Goal: Transaction & Acquisition: Purchase product/service

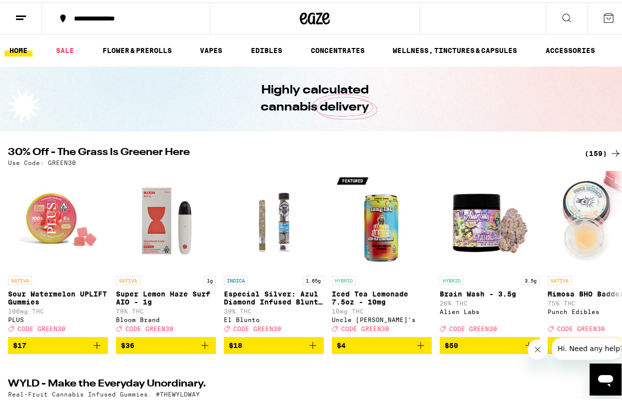
click at [591, 150] on div "(159)" at bounding box center [603, 151] width 37 height 12
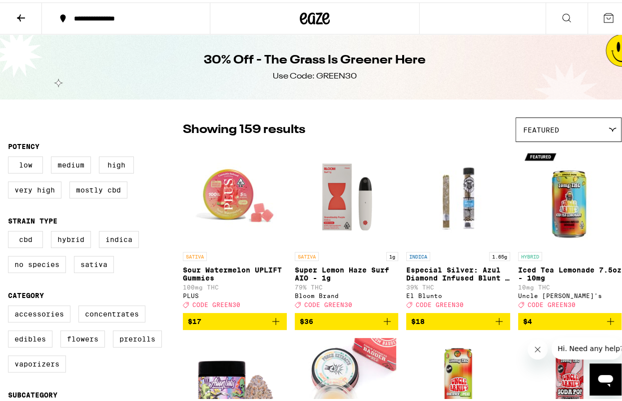
click at [23, 14] on icon at bounding box center [21, 15] width 12 height 12
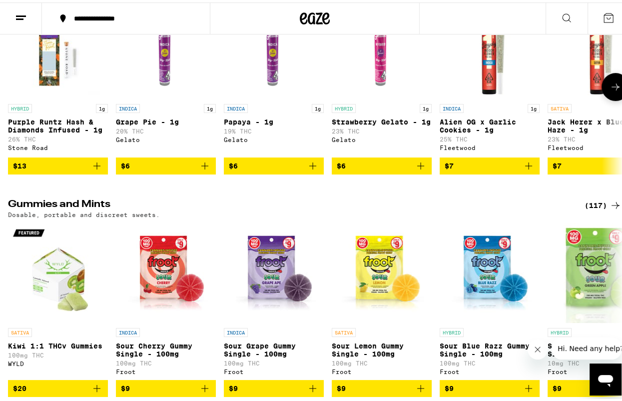
scroll to position [3249, 0]
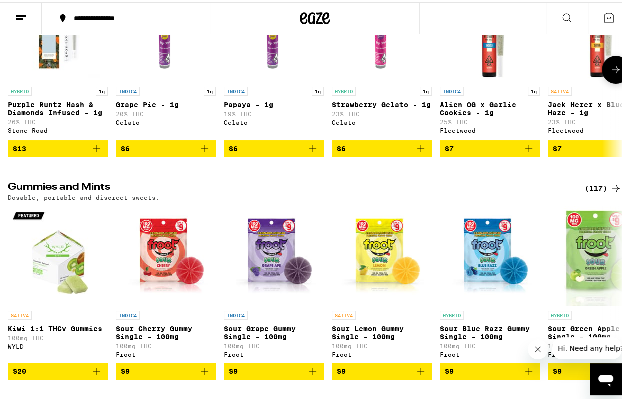
click at [612, 81] on button at bounding box center [616, 67] width 28 height 28
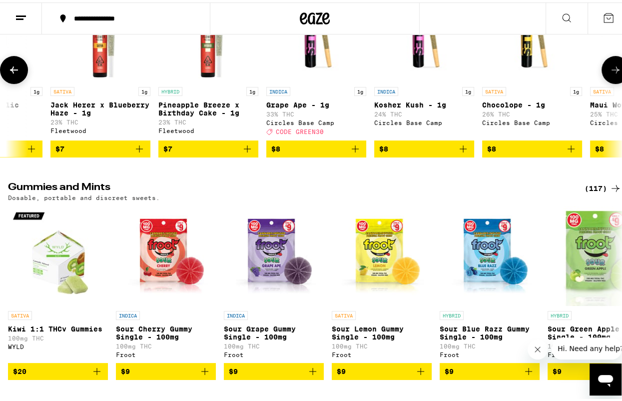
click at [612, 81] on button at bounding box center [616, 67] width 28 height 28
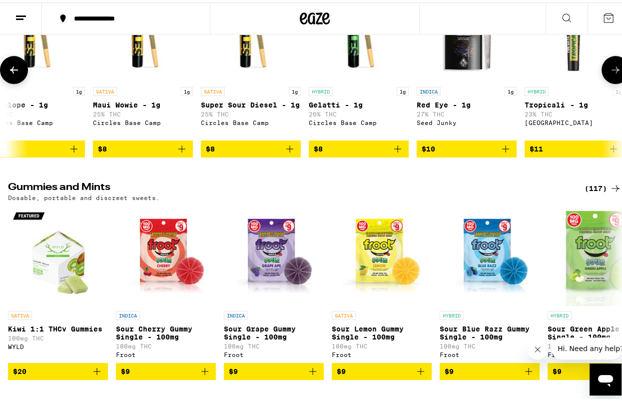
click at [612, 81] on button at bounding box center [616, 67] width 28 height 28
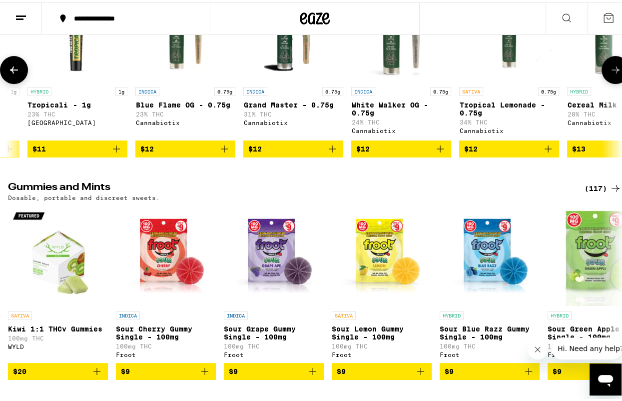
click at [612, 81] on button at bounding box center [616, 67] width 28 height 28
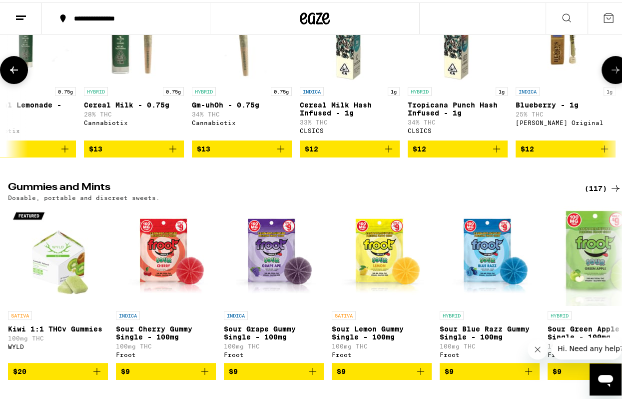
scroll to position [0, 1989]
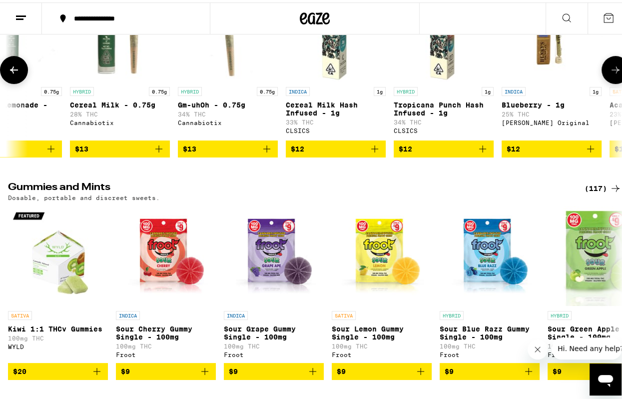
click at [612, 81] on button at bounding box center [616, 67] width 28 height 28
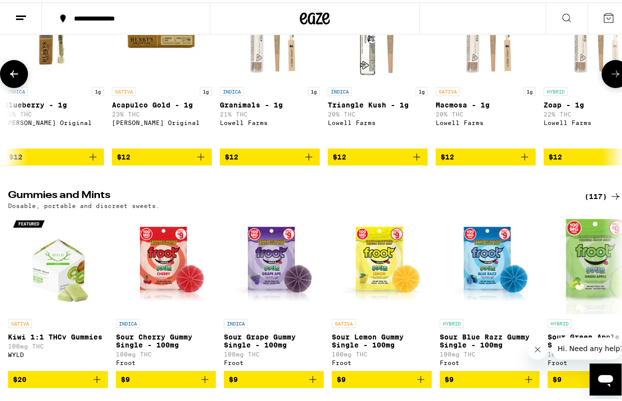
click at [612, 77] on icon at bounding box center [616, 71] width 12 height 12
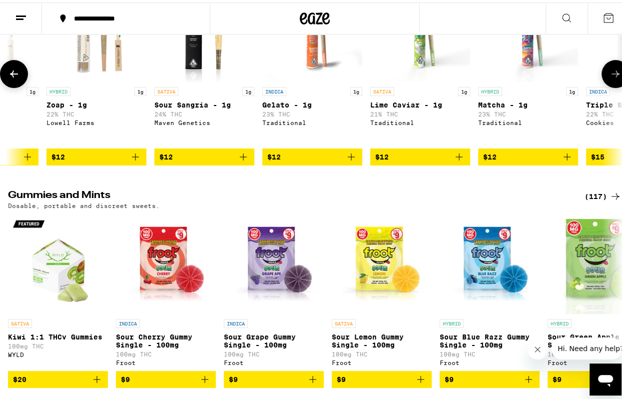
click at [612, 77] on icon at bounding box center [616, 71] width 12 height 12
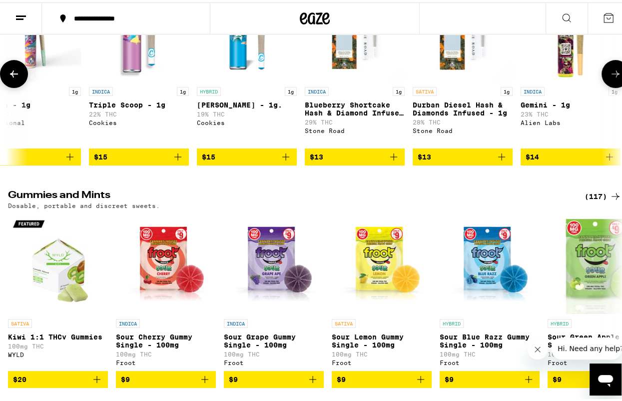
click at [612, 77] on icon at bounding box center [616, 71] width 12 height 12
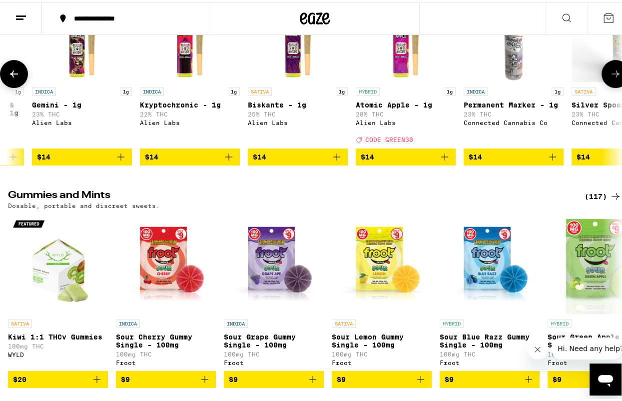
scroll to position [0, 3979]
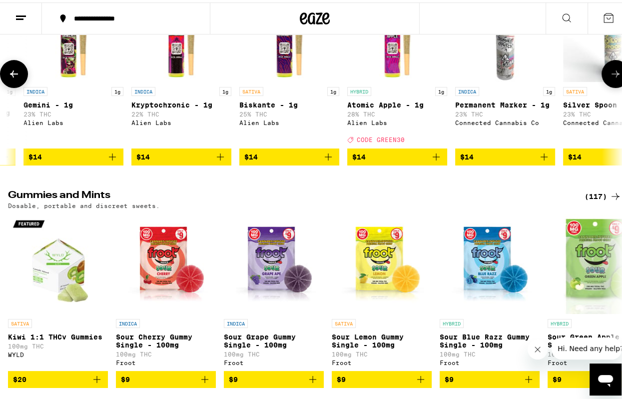
click at [612, 77] on icon at bounding box center [616, 71] width 12 height 12
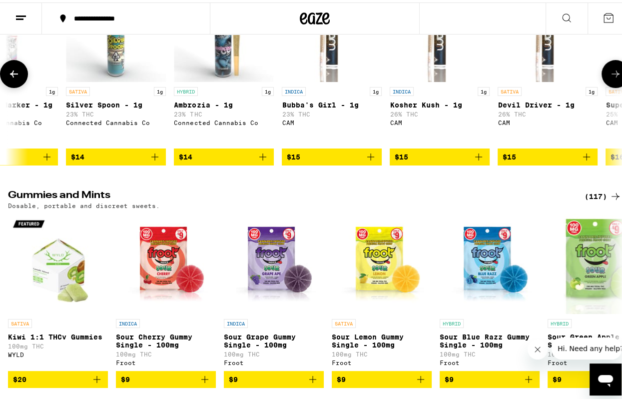
click at [612, 77] on icon at bounding box center [616, 71] width 12 height 12
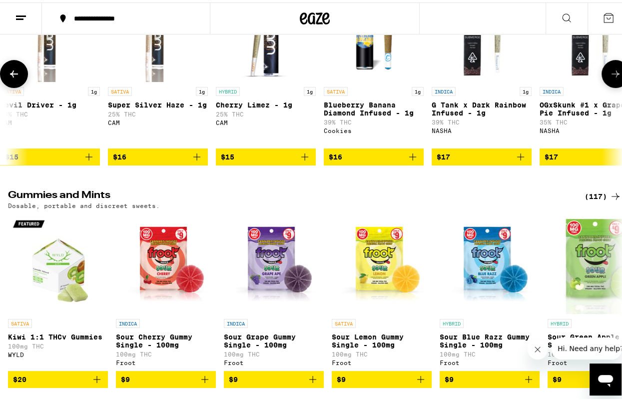
click at [612, 77] on icon at bounding box center [616, 71] width 12 height 12
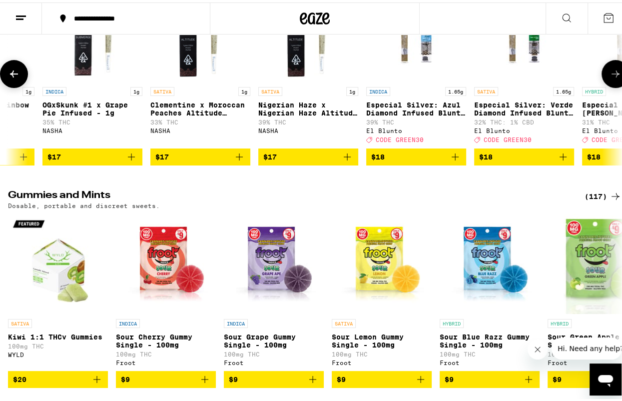
click at [612, 77] on icon at bounding box center [616, 71] width 12 height 12
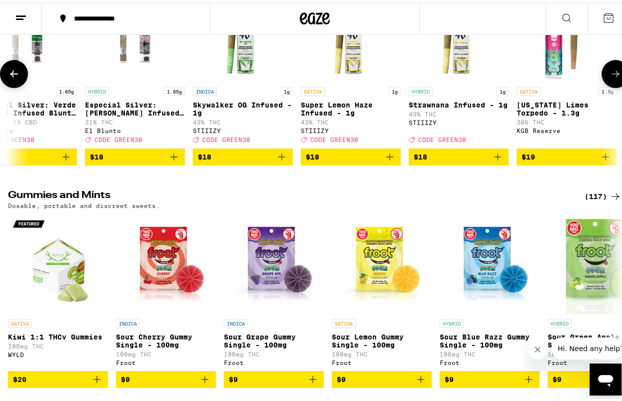
click at [612, 77] on icon at bounding box center [616, 71] width 12 height 12
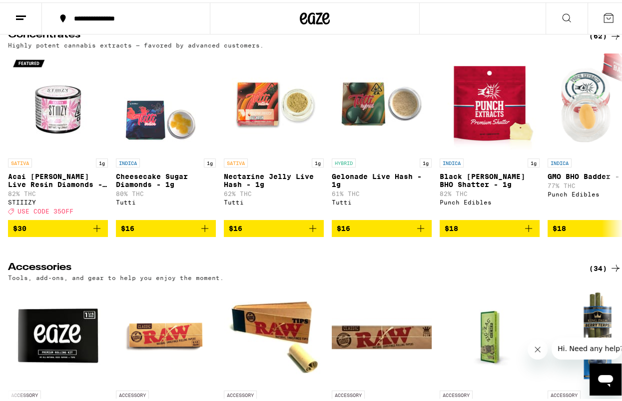
scroll to position [4448, 0]
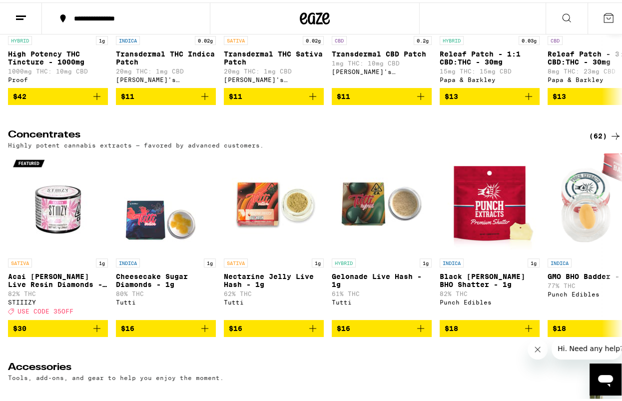
click at [602, 29] on button at bounding box center [616, 15] width 28 height 28
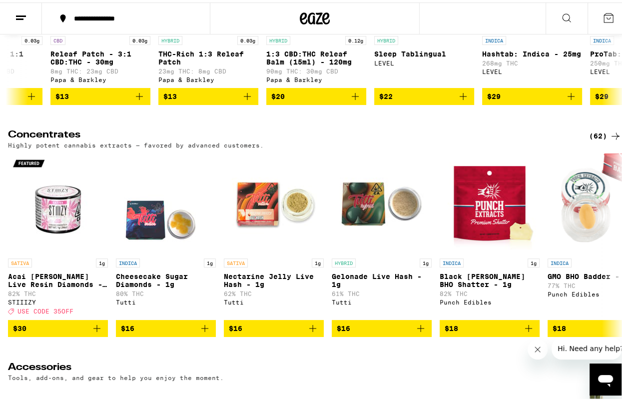
click at [602, 29] on button at bounding box center [616, 15] width 28 height 28
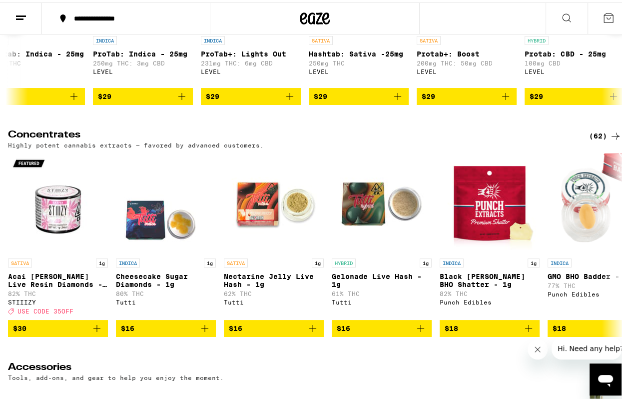
click at [602, 29] on button at bounding box center [616, 15] width 28 height 28
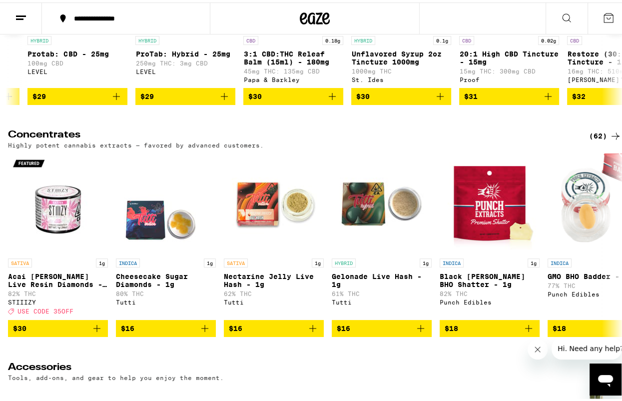
click at [602, 29] on button at bounding box center [616, 15] width 28 height 28
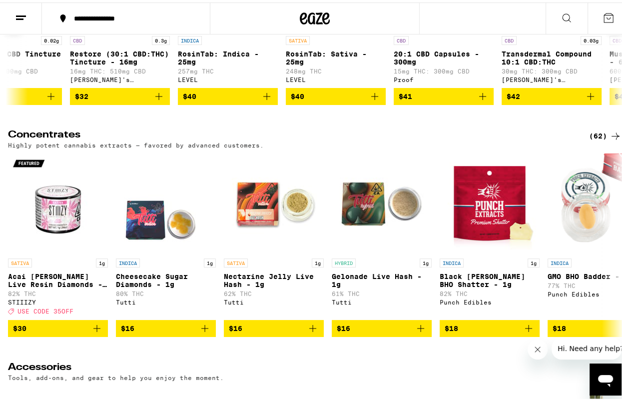
click at [602, 29] on button at bounding box center [616, 15] width 28 height 28
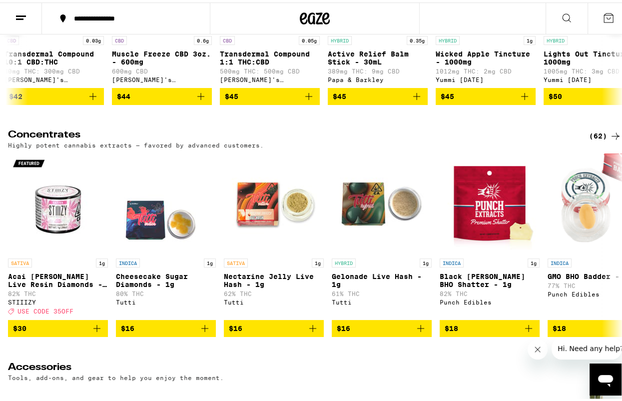
click at [602, 29] on button at bounding box center [616, 15] width 28 height 28
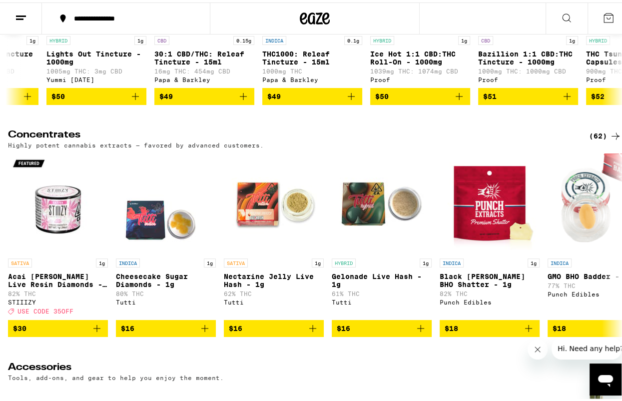
click at [602, 29] on button at bounding box center [616, 15] width 28 height 28
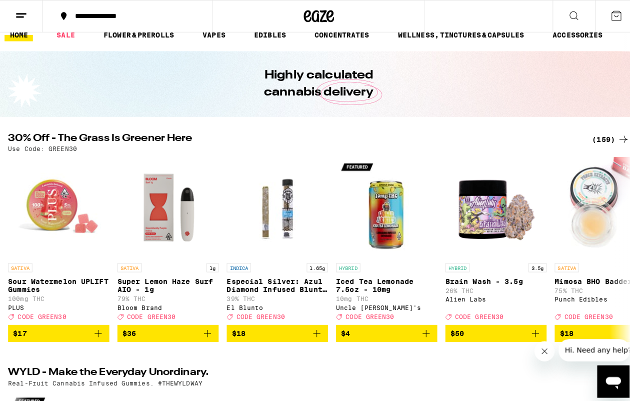
scroll to position [0, 0]
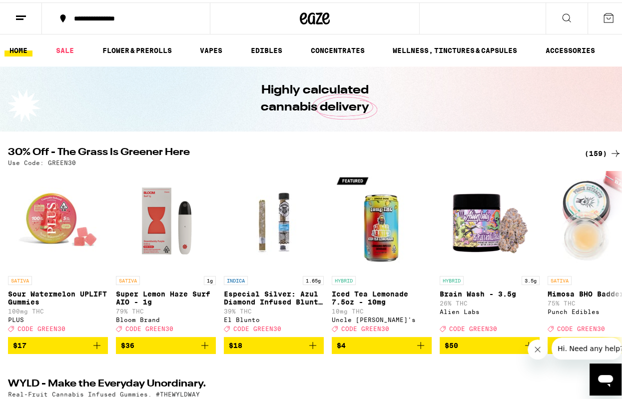
click at [563, 16] on icon at bounding box center [567, 15] width 8 height 8
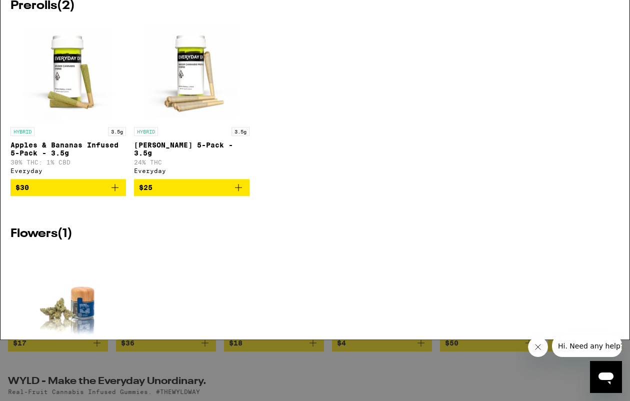
type input "c"
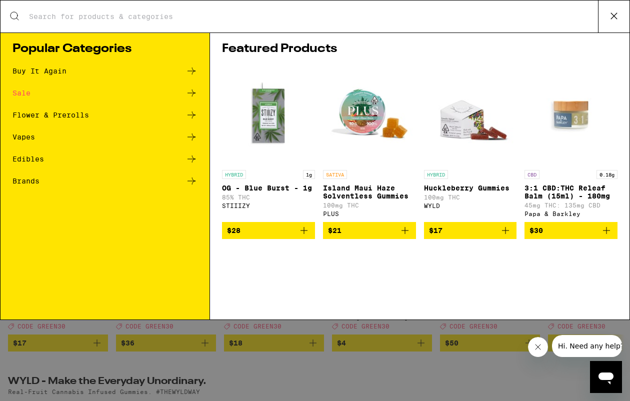
click at [116, 14] on input "Search for Products" at bounding box center [312, 16] width 569 height 9
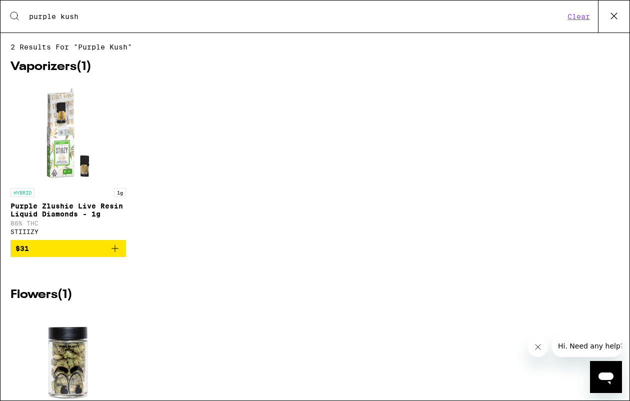
click at [59, 19] on input "purple kush" at bounding box center [296, 16] width 536 height 9
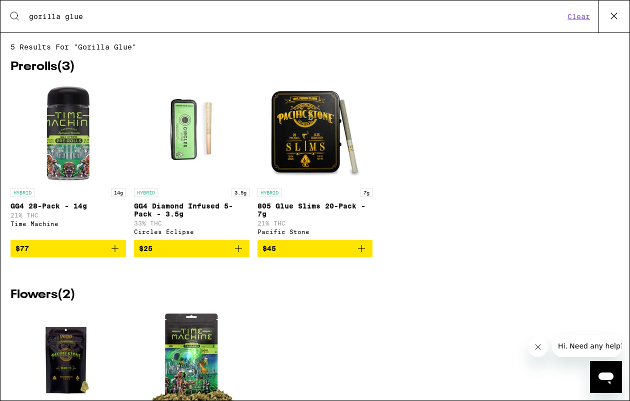
click at [80, 16] on input "gorilla glue" at bounding box center [296, 16] width 536 height 9
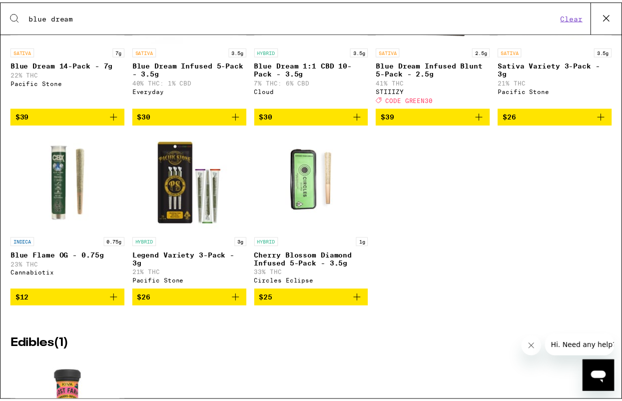
scroll to position [1000, 0]
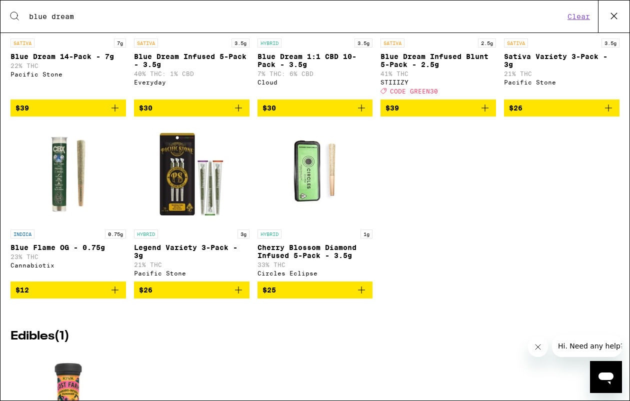
type input "blue dream"
click at [64, 206] on img "Open page for Blue Flame OG - 0.75g from Cannabiotix" at bounding box center [68, 174] width 100 height 100
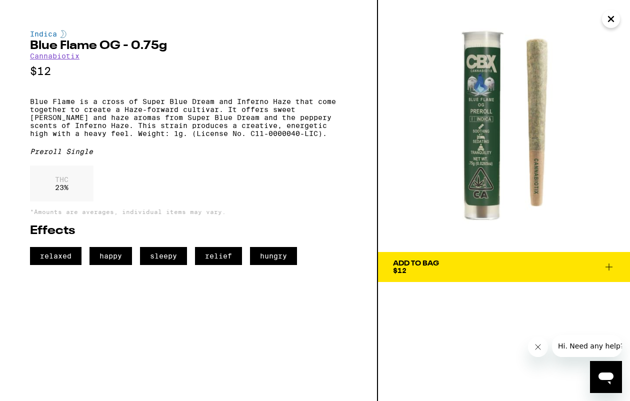
click at [612, 21] on icon "Close" at bounding box center [610, 18] width 5 height 5
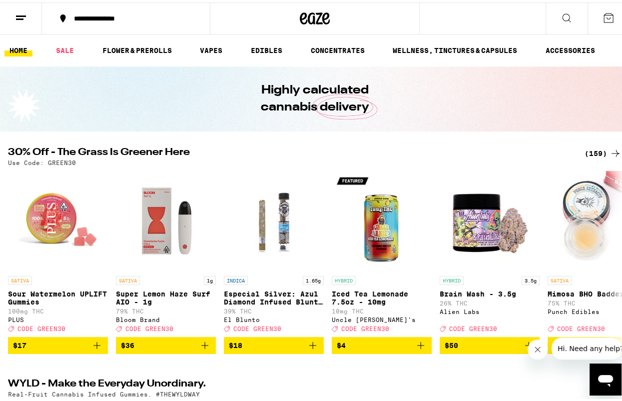
click at [561, 15] on icon at bounding box center [567, 15] width 12 height 12
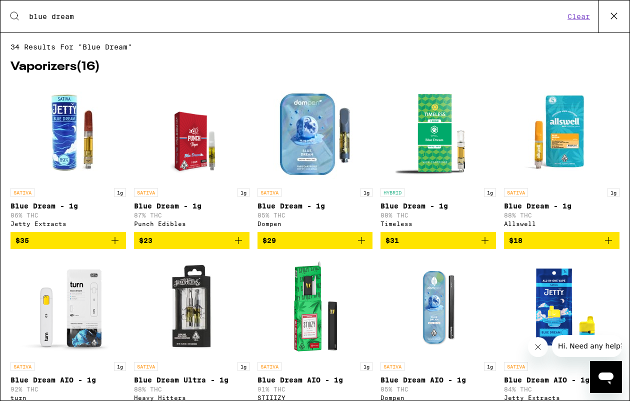
click at [72, 12] on input "blue dream" at bounding box center [296, 16] width 536 height 9
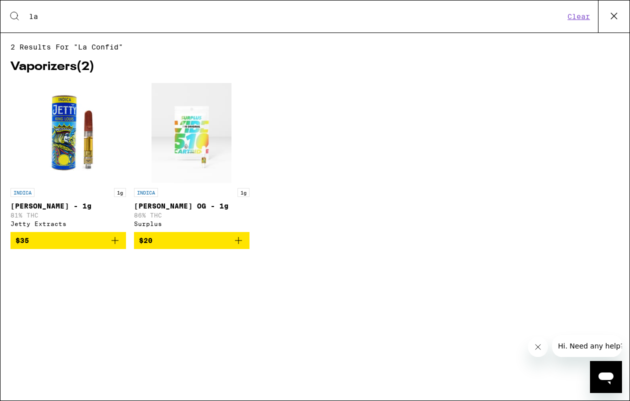
type input "l"
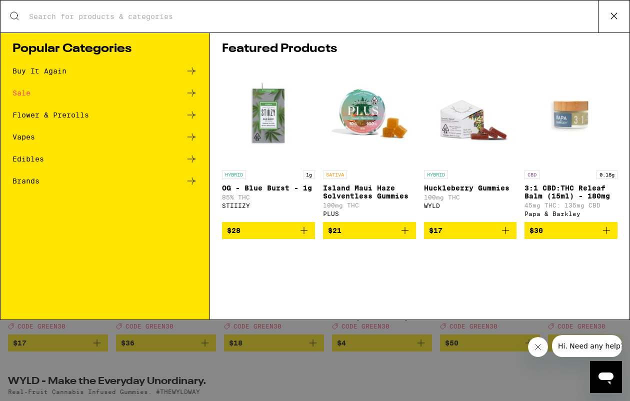
click at [100, 19] on input "Search for Products" at bounding box center [312, 16] width 569 height 9
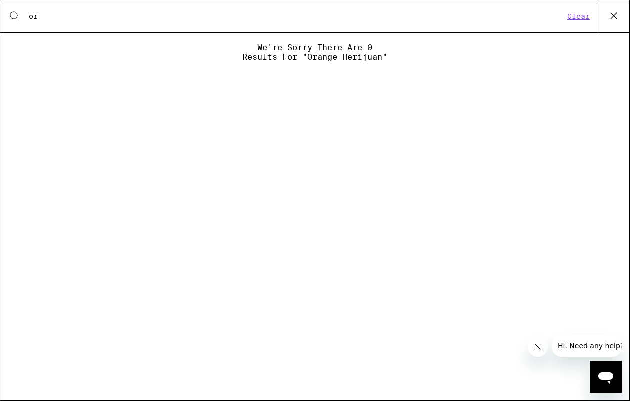
type input "o"
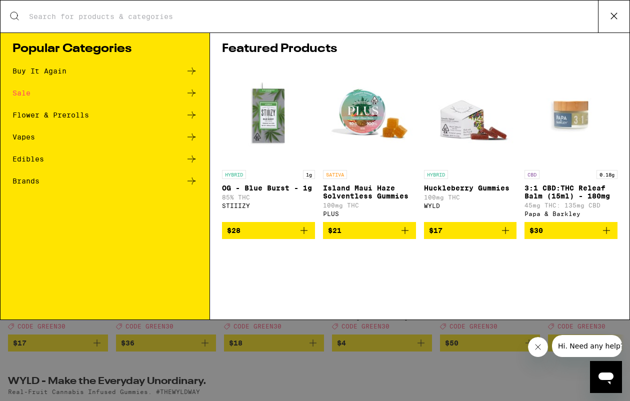
click at [127, 19] on input "Search for Products" at bounding box center [312, 16] width 569 height 9
paste input "Beta-Caryophyllene"
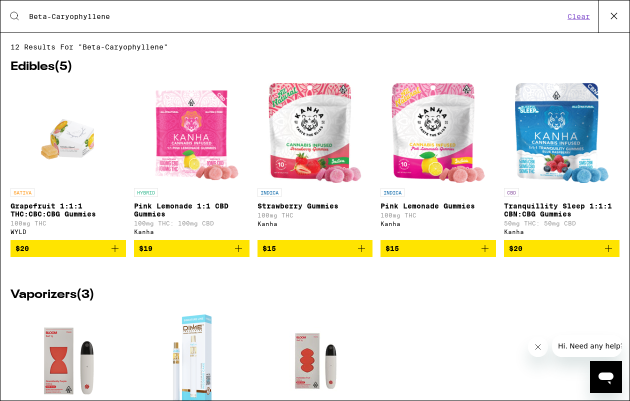
click at [106, 15] on input "Beta-Caryophyllene" at bounding box center [296, 16] width 536 height 9
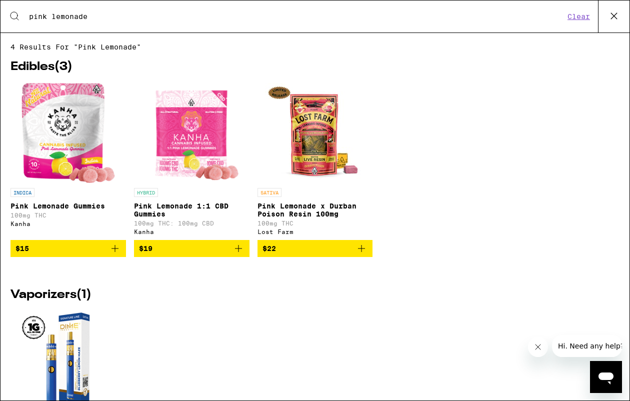
type input "pink lemonade"
click at [359, 254] on icon "Add to bag" at bounding box center [361, 248] width 12 height 12
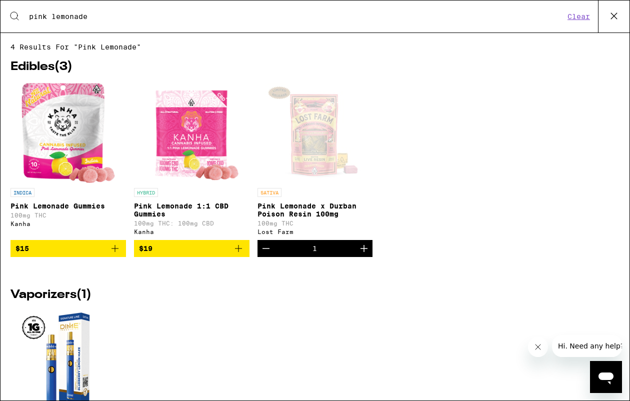
click at [580, 14] on button "Clear" at bounding box center [578, 16] width 28 height 9
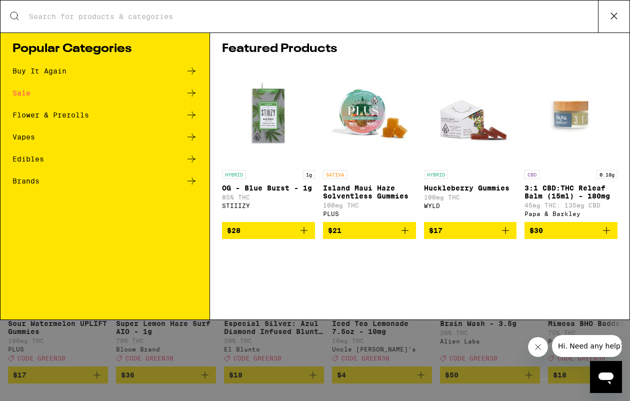
click at [612, 15] on icon at bounding box center [613, 15] width 15 height 15
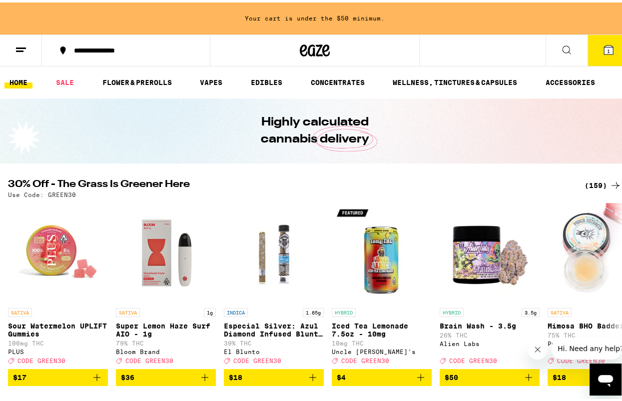
click at [561, 49] on icon at bounding box center [567, 47] width 12 height 12
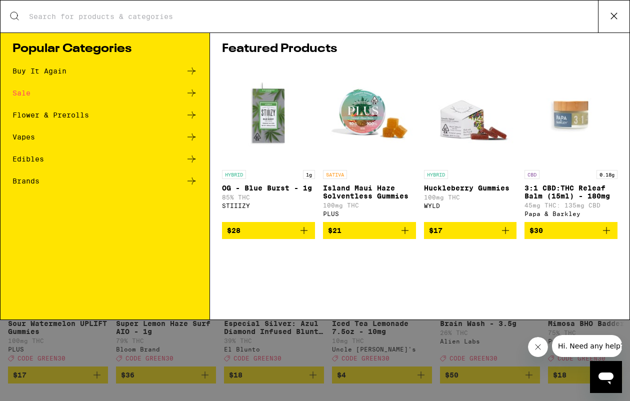
click at [99, 16] on input "Search for Products" at bounding box center [312, 16] width 569 height 9
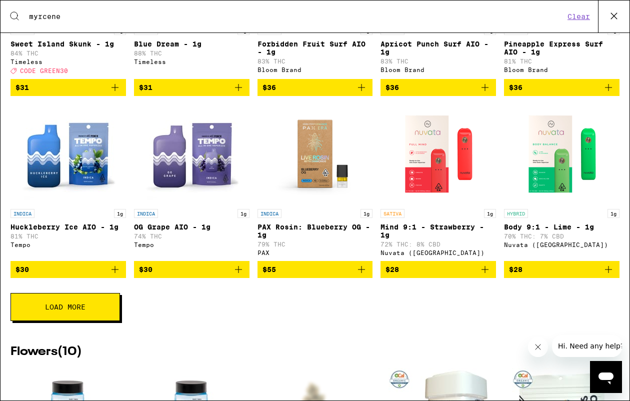
scroll to position [204, 0]
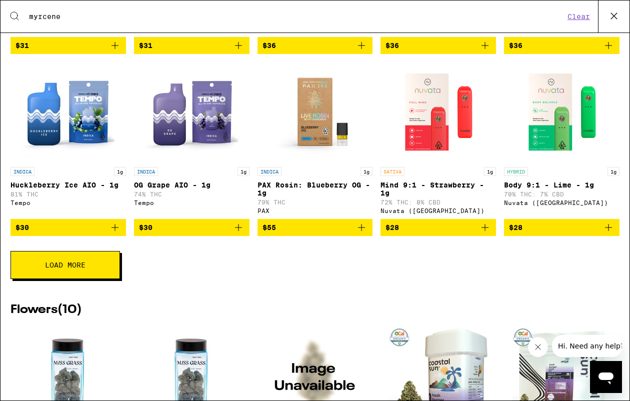
click at [68, 268] on span "Load More" at bounding box center [65, 264] width 40 height 7
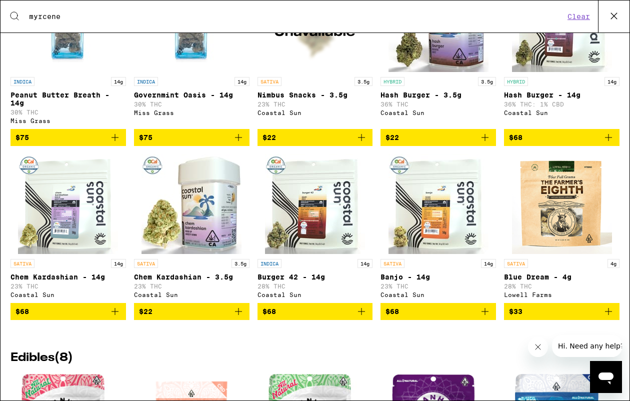
scroll to position [954, 0]
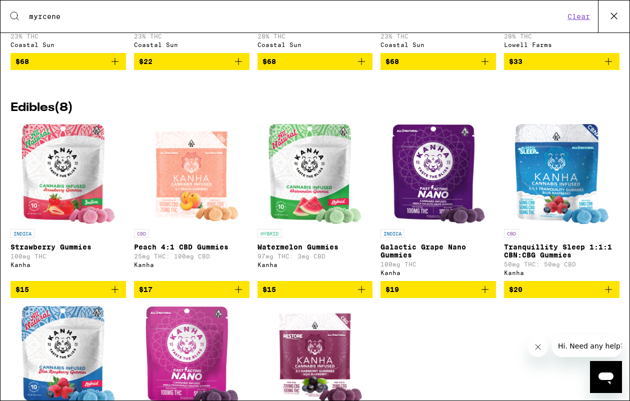
click at [62, 17] on input "myrcene" at bounding box center [296, 16] width 536 height 9
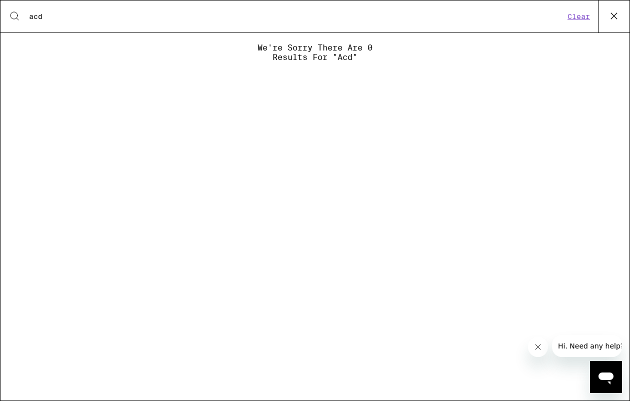
scroll to position [0, 0]
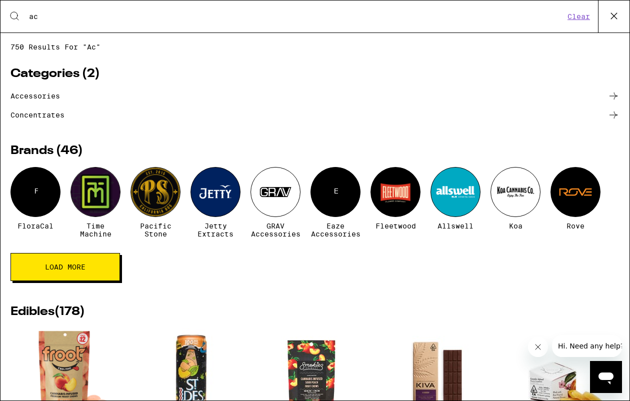
type input "a"
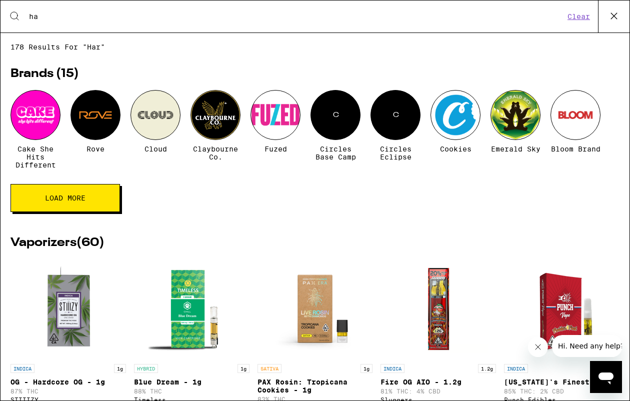
type input "h"
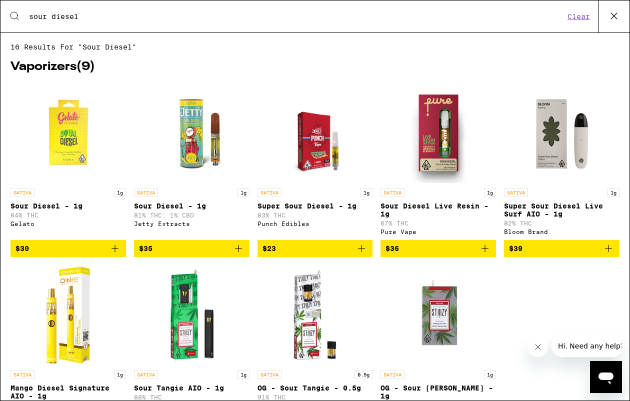
click at [605, 252] on icon "Add to bag" at bounding box center [608, 248] width 7 height 7
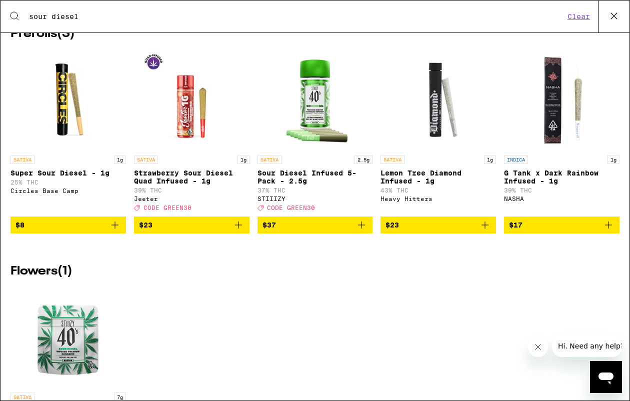
scroll to position [600, 0]
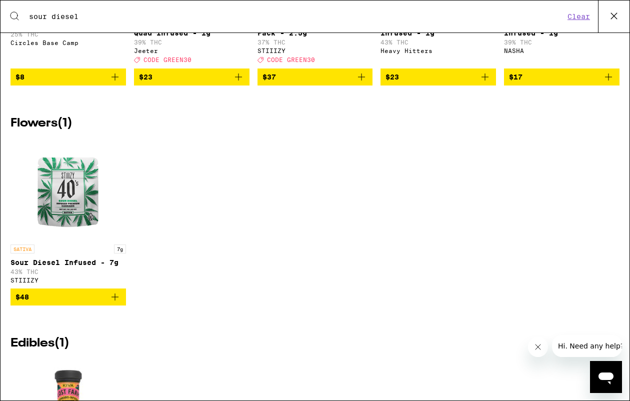
click at [355, 83] on icon "Add to bag" at bounding box center [361, 77] width 12 height 12
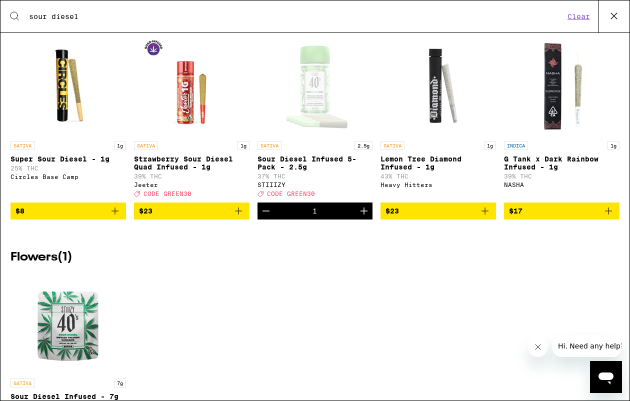
scroll to position [450, 0]
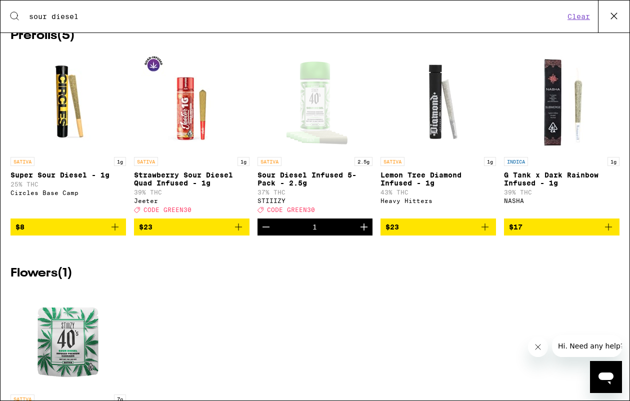
click at [71, 18] on input "sour diesel" at bounding box center [296, 16] width 536 height 9
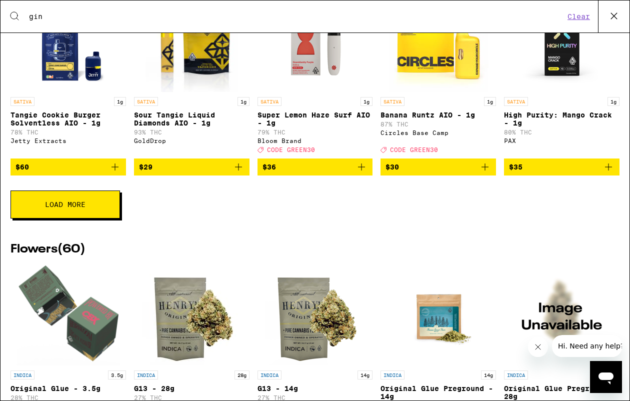
scroll to position [0, 0]
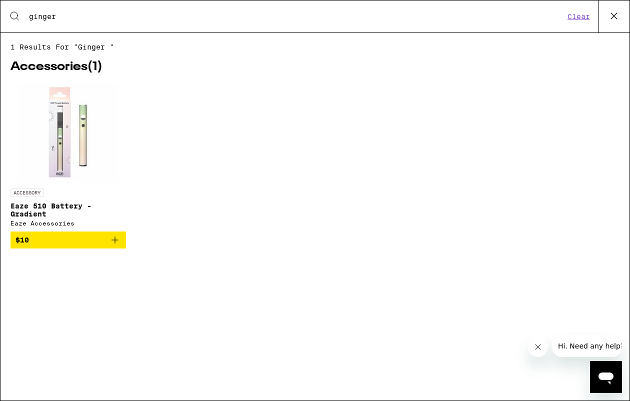
click at [47, 17] on input "ginger" at bounding box center [296, 16] width 536 height 9
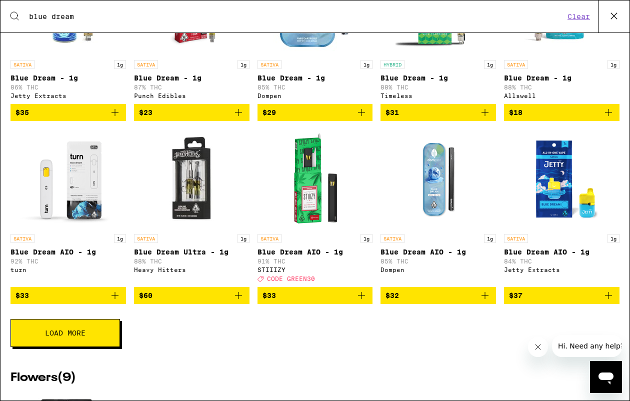
scroll to position [200, 0]
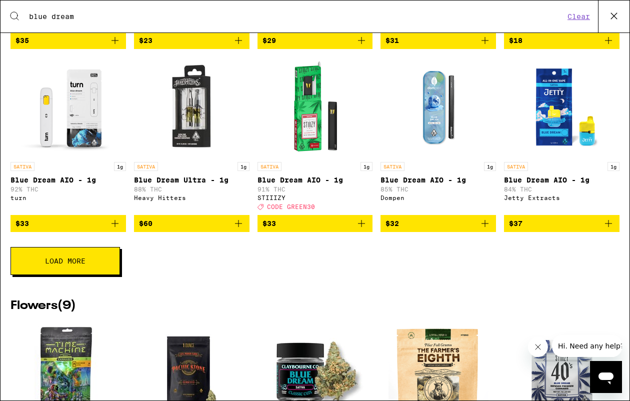
click at [110, 229] on icon "Add to bag" at bounding box center [115, 223] width 12 height 12
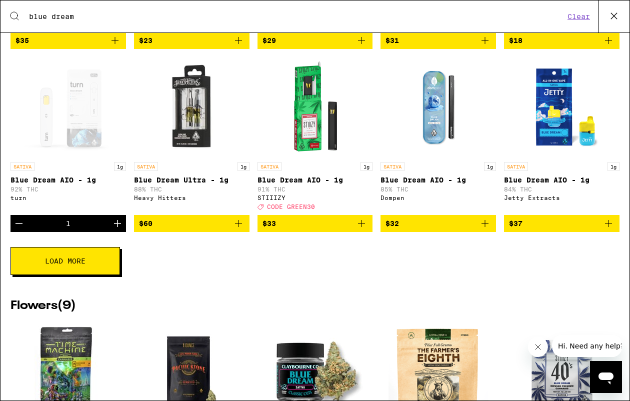
click at [94, 266] on button "Load More" at bounding box center [64, 261] width 109 height 28
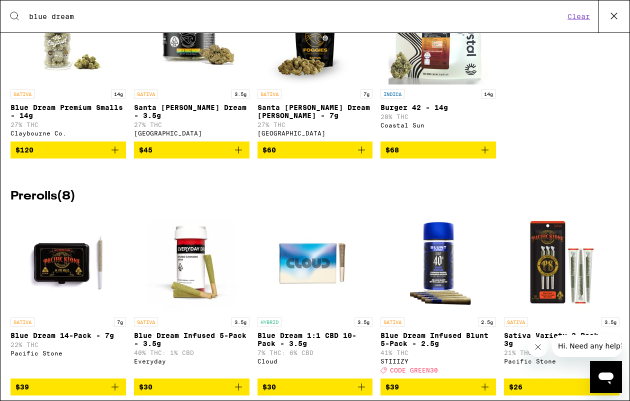
scroll to position [1200, 0]
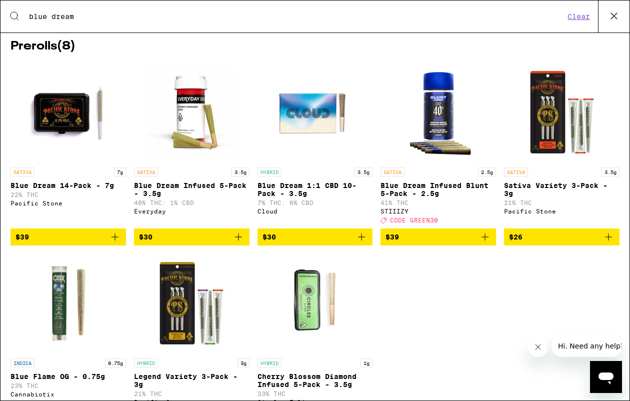
click at [70, 14] on input "blue dream" at bounding box center [296, 16] width 536 height 9
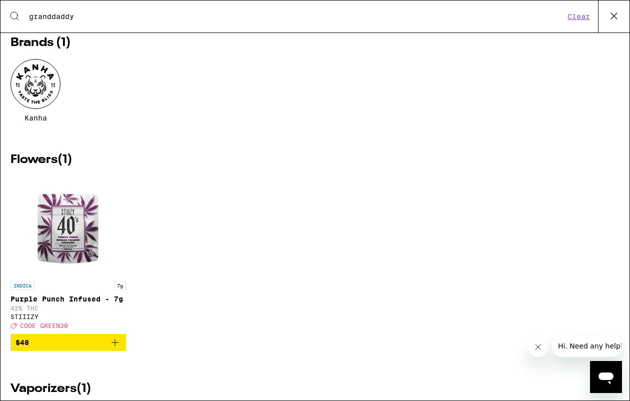
scroll to position [0, 0]
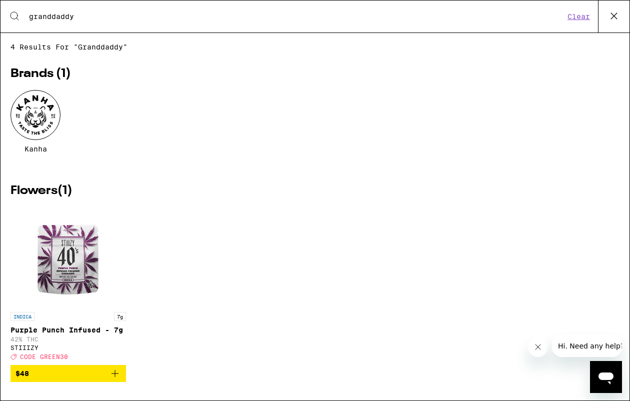
type input "Granddaddy Purple"
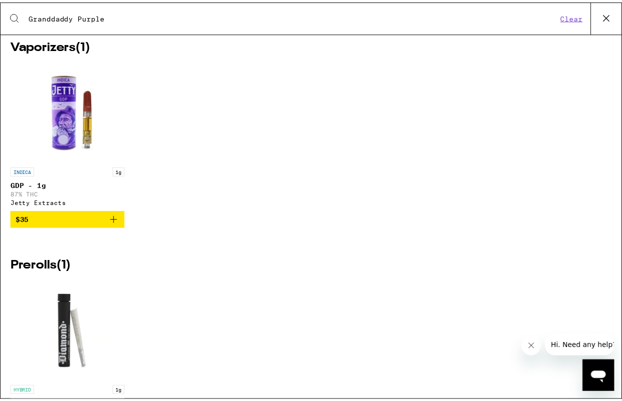
scroll to position [342, 0]
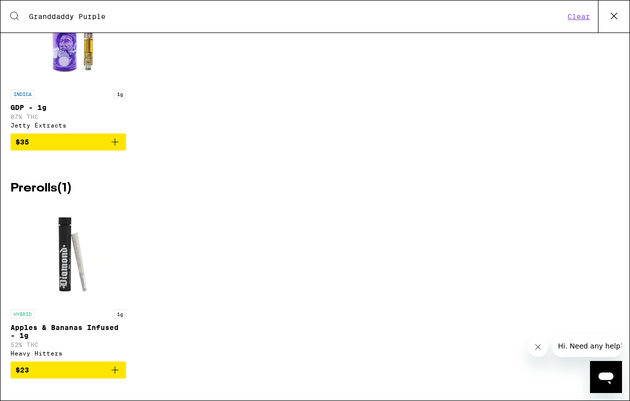
click at [72, 256] on img "Open page for Apples & Bananas Infused - 1g from Heavy Hitters" at bounding box center [68, 254] width 100 height 100
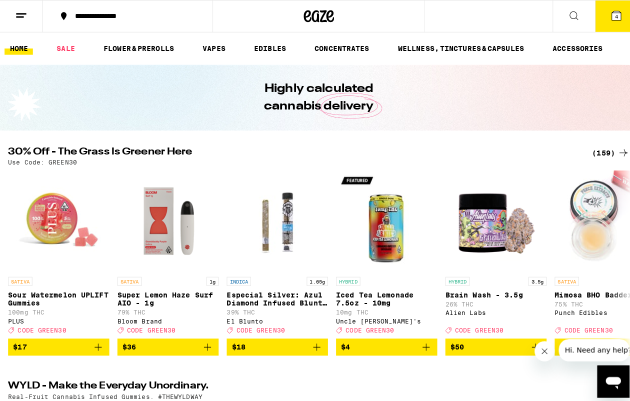
scroll to position [342, 0]
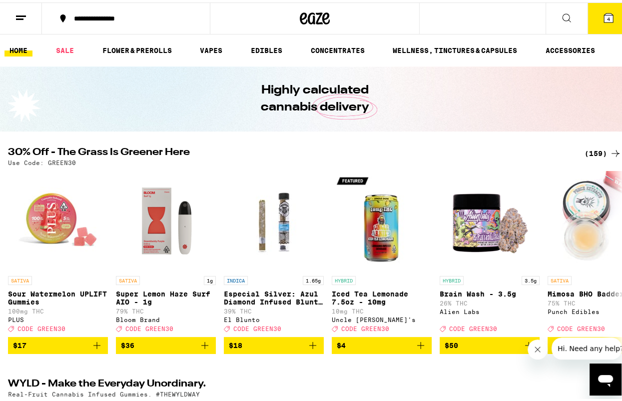
click at [551, 21] on button at bounding box center [567, 15] width 42 height 31
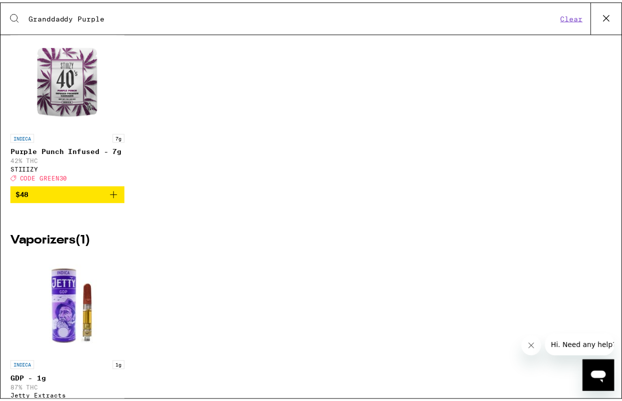
scroll to position [200, 0]
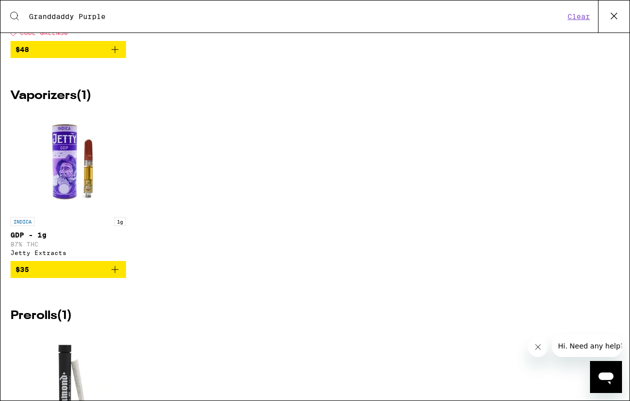
click at [68, 185] on img "Open page for GDP - 1g from Jetty Extracts" at bounding box center [68, 162] width 100 height 100
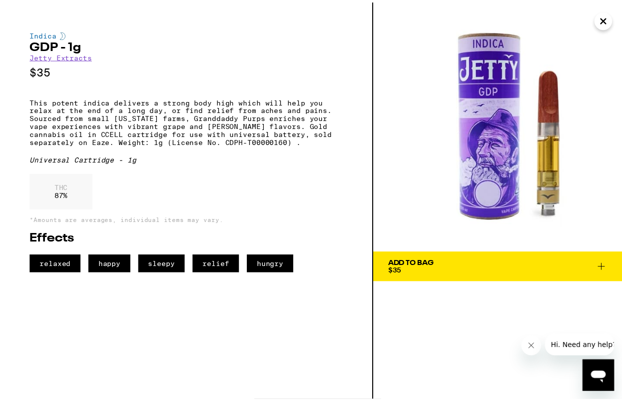
scroll to position [200, 0]
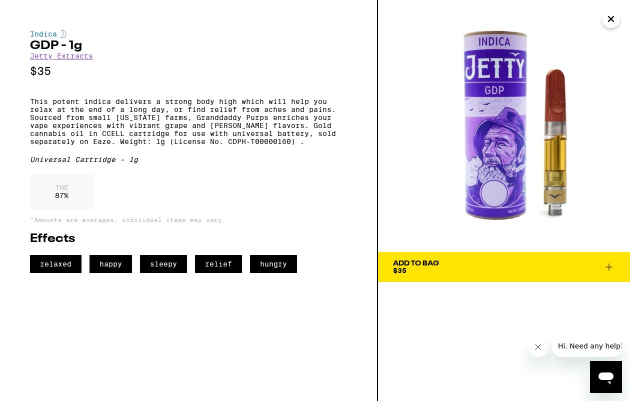
click at [606, 267] on icon at bounding box center [608, 266] width 7 height 7
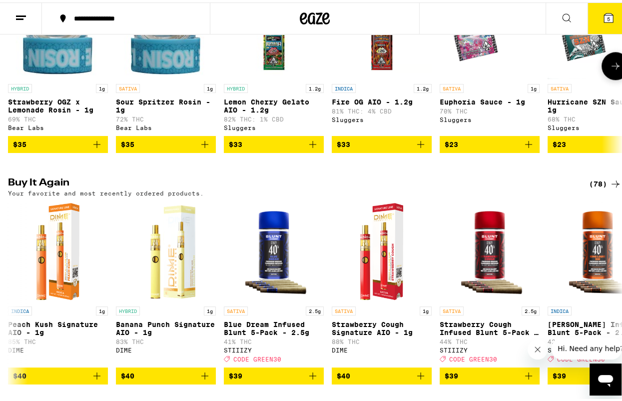
scroll to position [1000, 0]
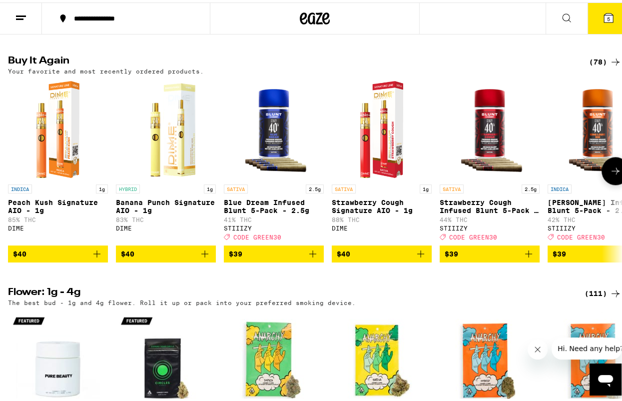
click at [610, 174] on icon at bounding box center [616, 168] width 12 height 12
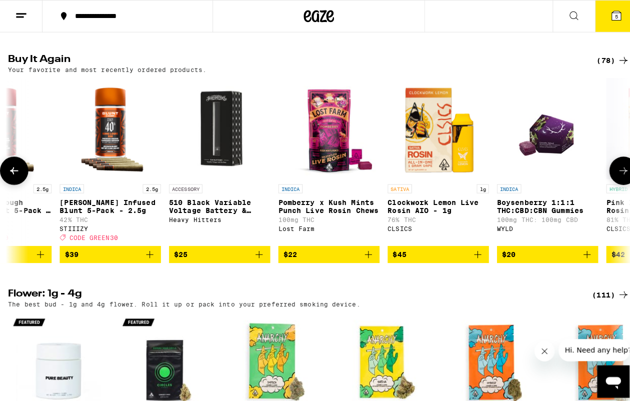
scroll to position [0, 497]
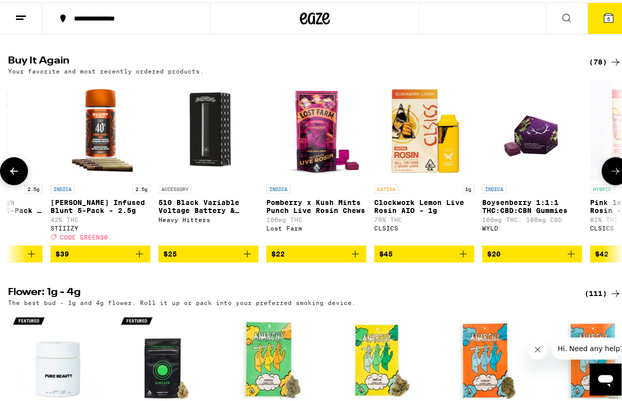
click at [354, 257] on icon "Add to bag" at bounding box center [355, 251] width 12 height 12
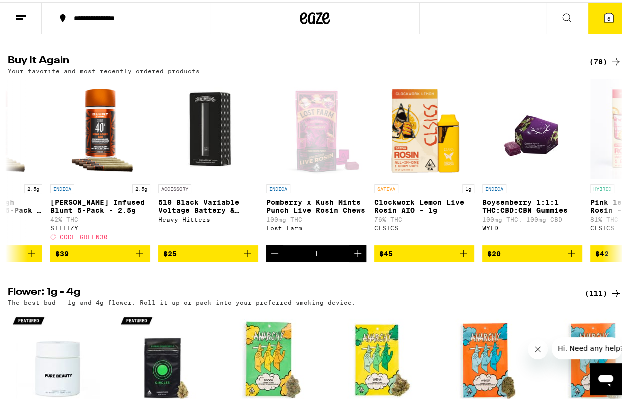
click at [607, 19] on span "6" at bounding box center [608, 16] width 3 height 6
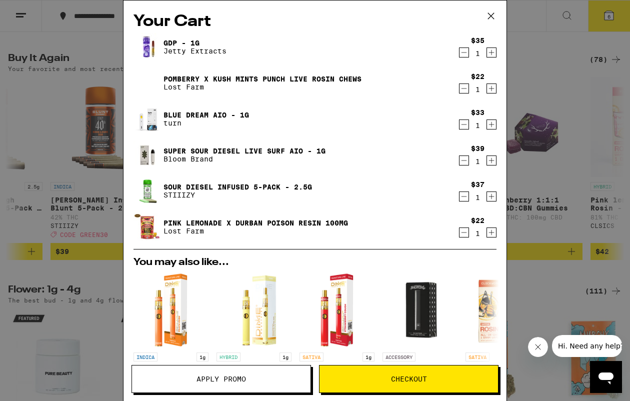
click at [461, 232] on icon "Decrement" at bounding box center [463, 232] width 5 height 0
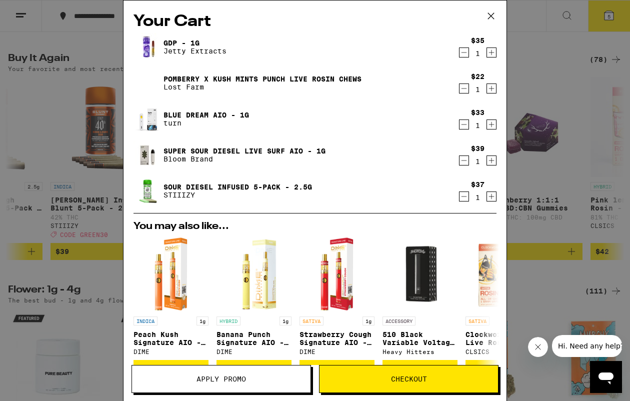
click at [459, 160] on icon "Decrement" at bounding box center [463, 160] width 9 height 12
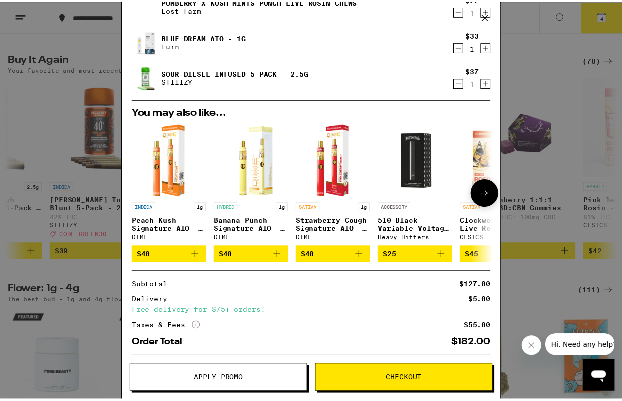
scroll to position [120, 0]
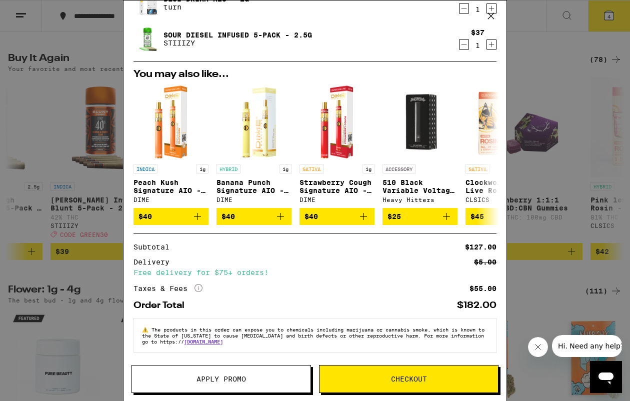
click at [490, 16] on icon at bounding box center [491, 16] width 6 height 6
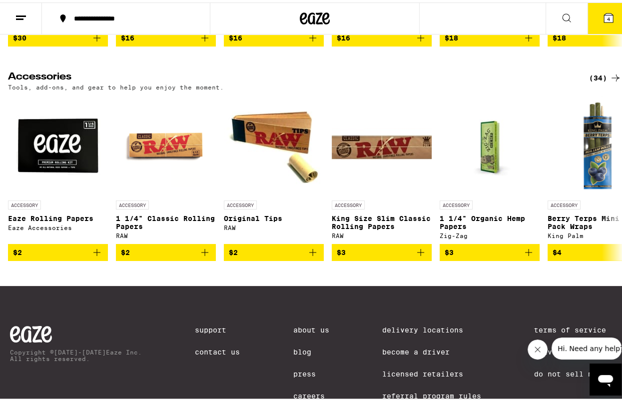
scroll to position [4848, 0]
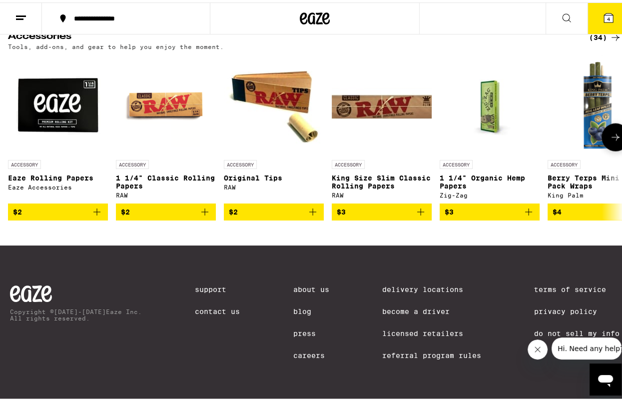
click at [602, 149] on button at bounding box center [616, 135] width 28 height 28
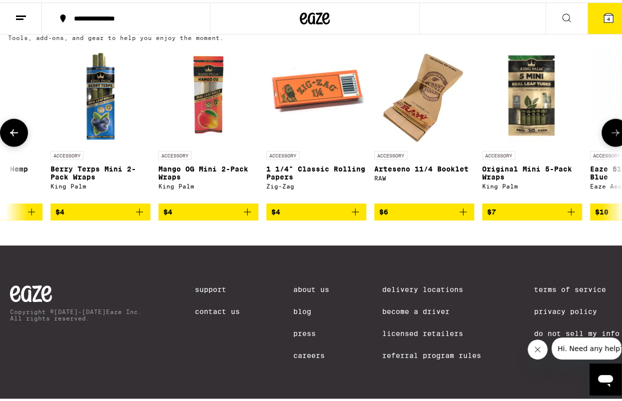
click at [602, 144] on button at bounding box center [616, 130] width 28 height 28
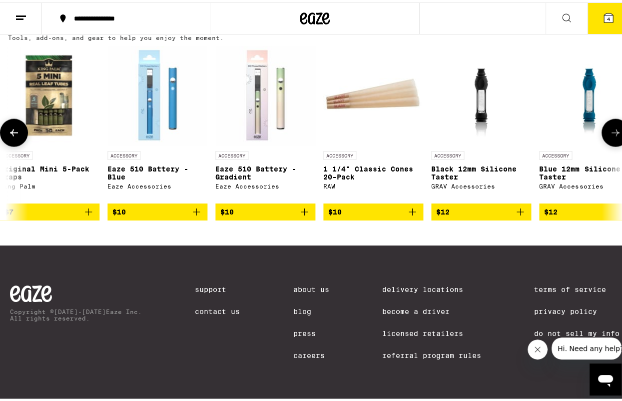
scroll to position [0, 995]
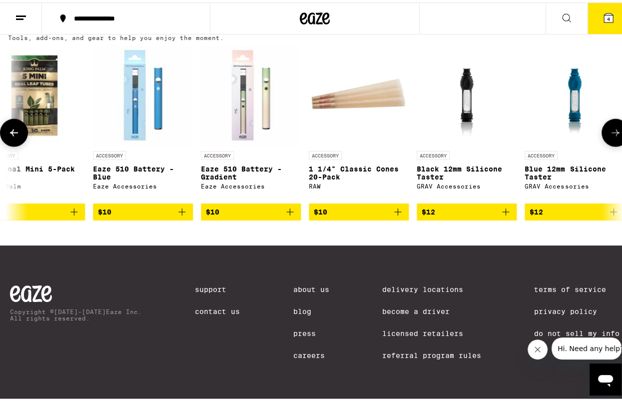
click at [483, 178] on p "Black 12mm Silicone Taster" at bounding box center [467, 170] width 100 height 16
click at [610, 136] on icon at bounding box center [616, 130] width 12 height 12
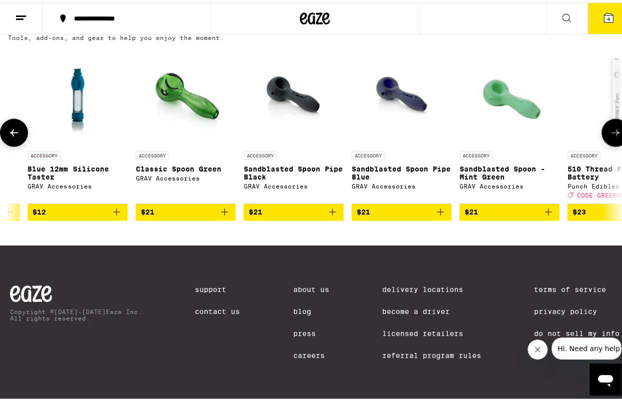
click at [610, 136] on icon at bounding box center [616, 130] width 12 height 12
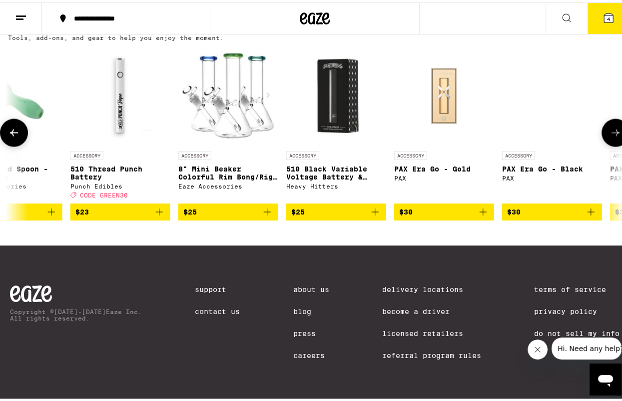
scroll to position [0, 1989]
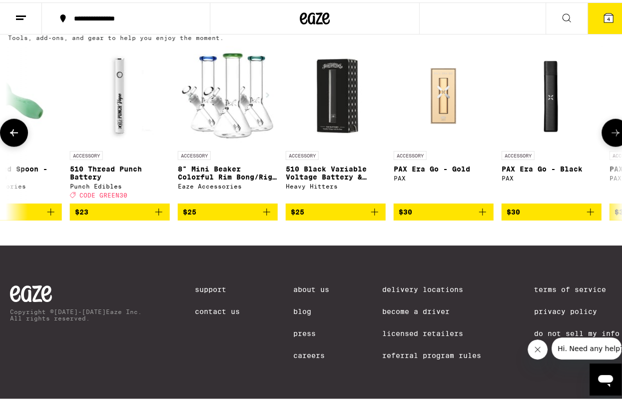
click at [610, 136] on icon at bounding box center [616, 130] width 12 height 12
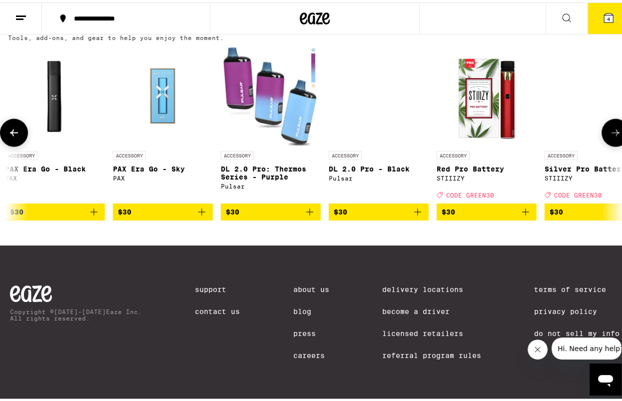
scroll to position [0, 2487]
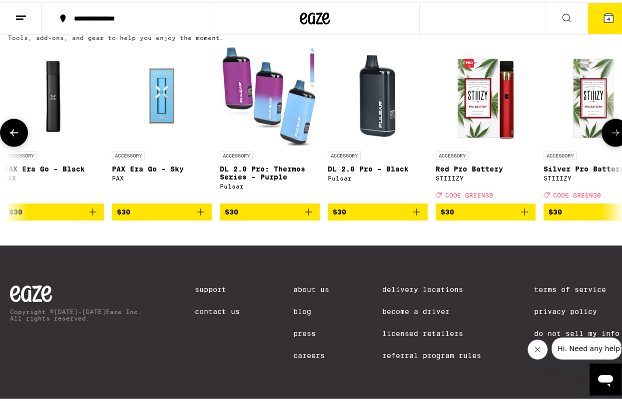
click at [610, 136] on icon at bounding box center [616, 130] width 12 height 12
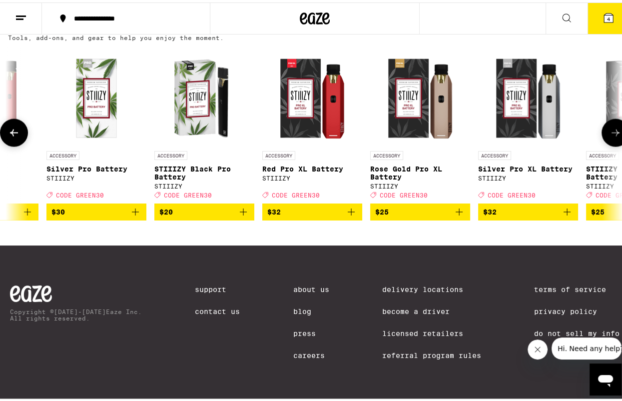
click at [610, 136] on icon at bounding box center [616, 130] width 12 height 12
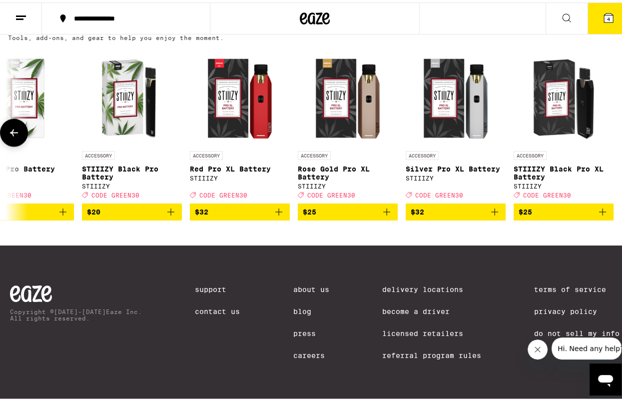
scroll to position [0, 3064]
click at [606, 144] on div at bounding box center [616, 130] width 28 height 28
click at [605, 18] on icon at bounding box center [608, 15] width 9 height 9
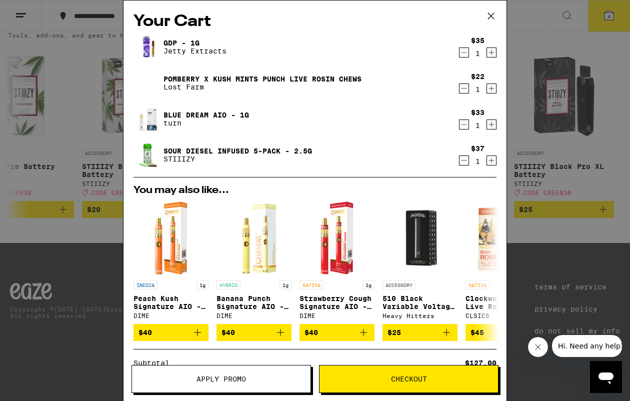
click at [459, 161] on icon "Decrement" at bounding box center [463, 160] width 9 height 12
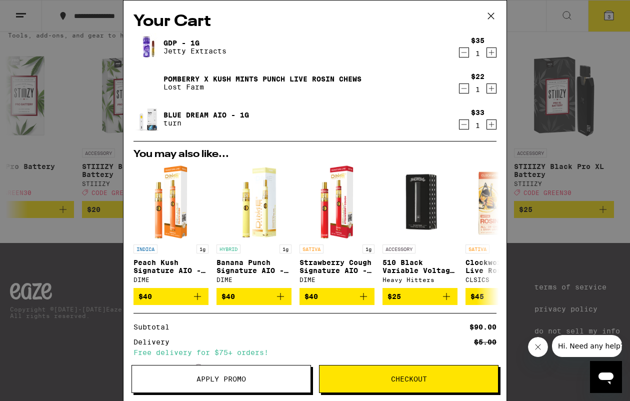
click at [409, 385] on button "Checkout" at bounding box center [408, 379] width 179 height 28
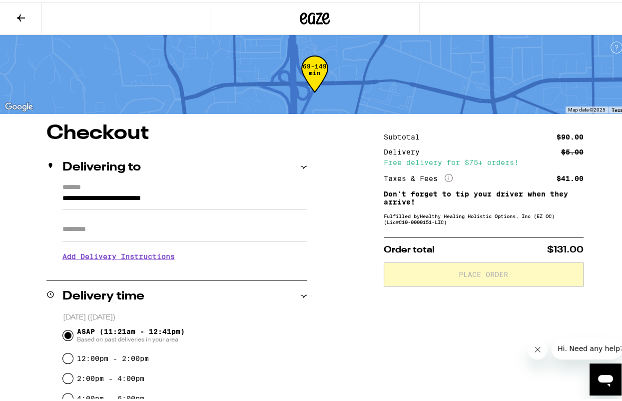
click at [84, 229] on input "Apt/Suite" at bounding box center [184, 227] width 245 height 24
type input "***"
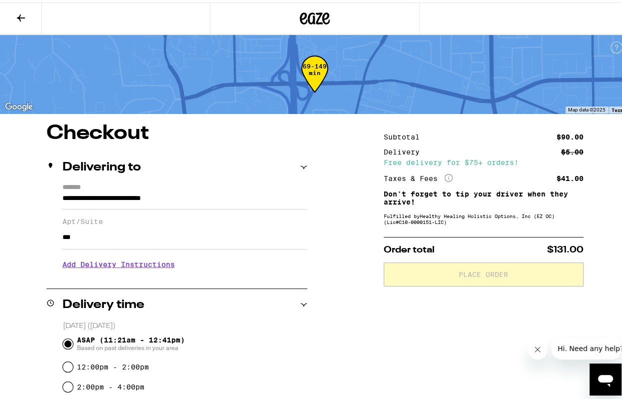
click at [117, 263] on h3 "Add Delivery Instructions" at bounding box center [184, 261] width 245 height 23
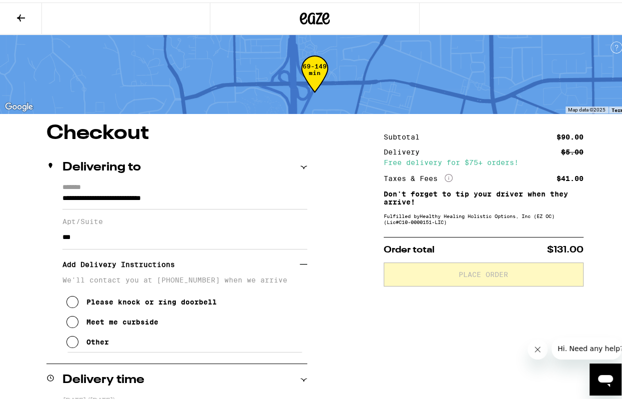
click at [70, 303] on icon at bounding box center [72, 299] width 12 height 12
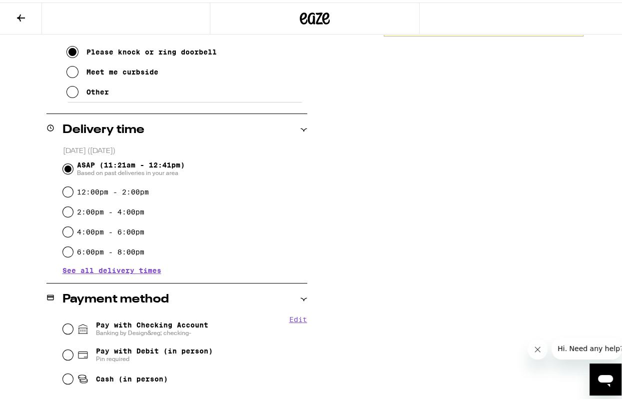
scroll to position [386, 0]
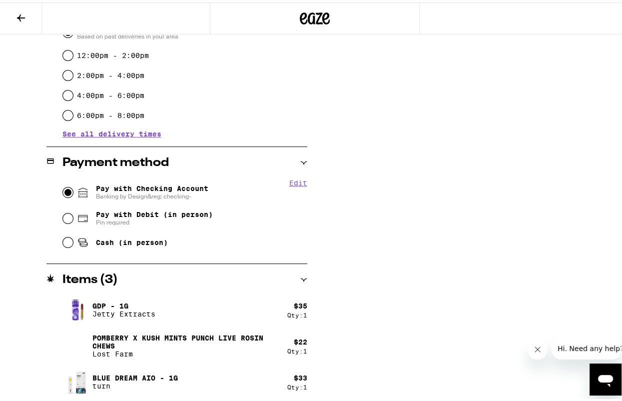
click at [69, 186] on input "Pay with Checking Account Banking by Design&reg; checking-" at bounding box center [68, 190] width 10 height 10
radio input "true"
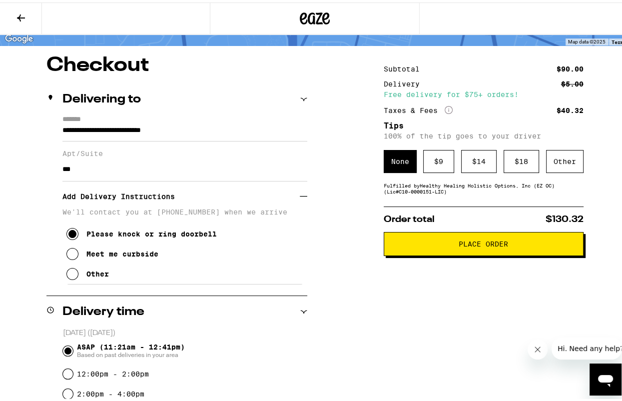
scroll to position [0, 0]
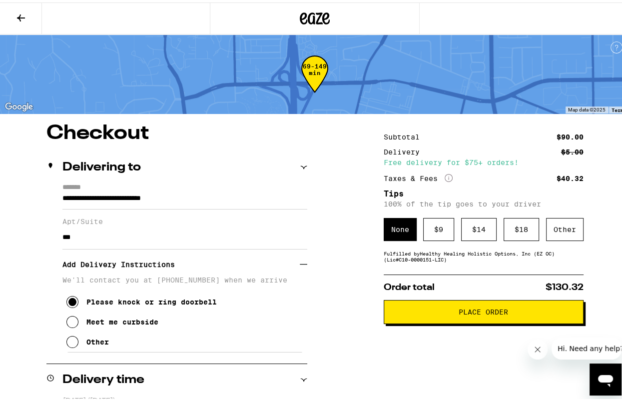
click at [450, 228] on div "None $ 9 $ 14 $ 18 Other" at bounding box center [484, 226] width 200 height 23
click at [433, 229] on div "$ 9" at bounding box center [438, 226] width 31 height 23
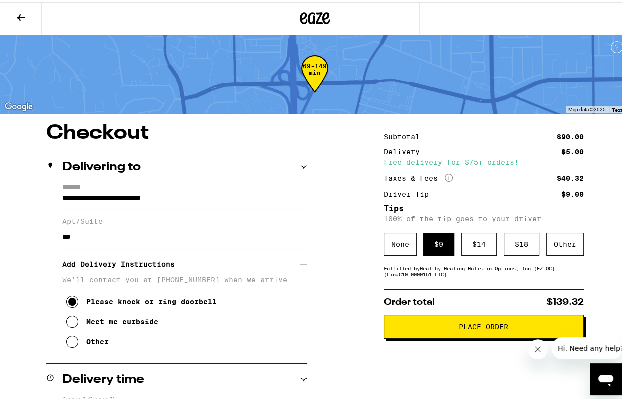
click at [500, 325] on span "Place Order" at bounding box center [483, 324] width 49 height 7
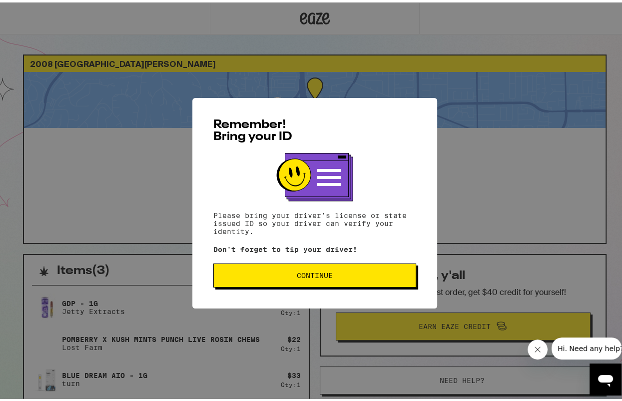
click at [350, 276] on span "Continue" at bounding box center [315, 272] width 186 height 7
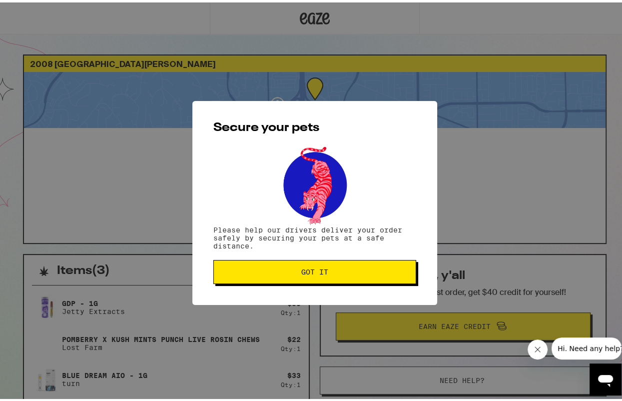
click at [350, 276] on button "Got it" at bounding box center [314, 269] width 203 height 24
